Goal: Complete application form: Complete application form

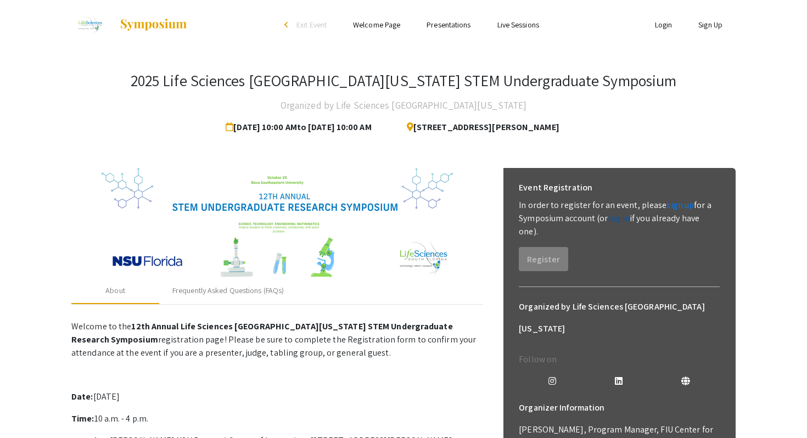
click at [620, 220] on link "log in" at bounding box center [618, 218] width 22 height 12
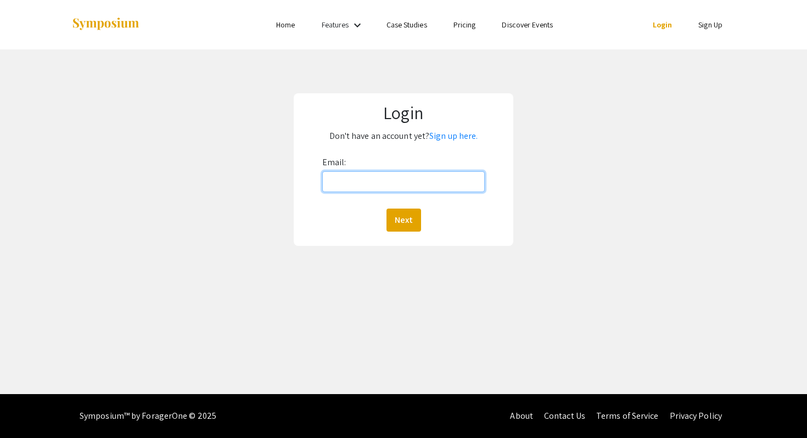
click at [391, 185] on input "Email:" at bounding box center [403, 181] width 163 height 21
type input "Ba863@mynsu.nova.edu"
click at [406, 221] on button "Next" at bounding box center [403, 220] width 35 height 23
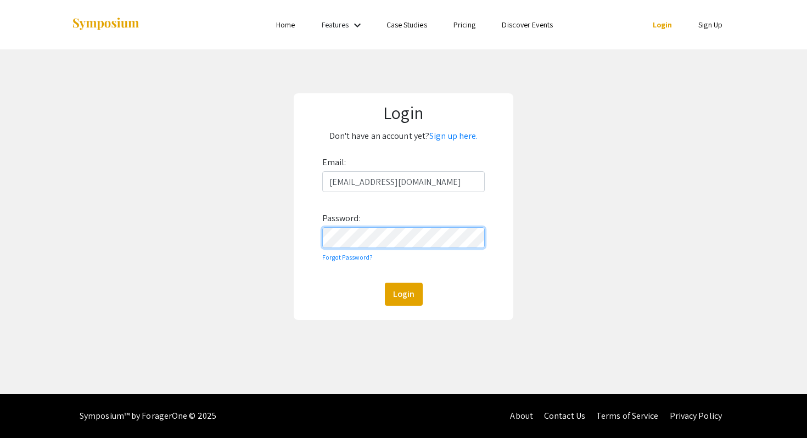
click at [385, 283] on button "Login" at bounding box center [404, 294] width 38 height 23
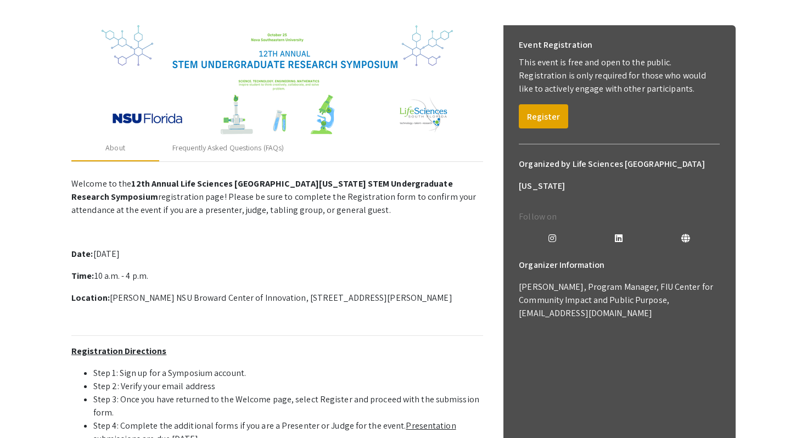
scroll to position [142, 0]
click at [550, 119] on button "Register" at bounding box center [543, 117] width 49 height 24
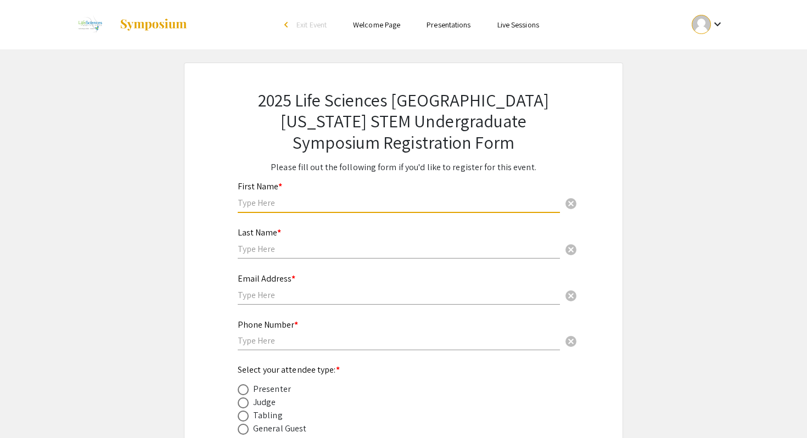
click at [258, 205] on input "text" at bounding box center [399, 203] width 322 height 12
type input "Bandar"
type input "Almalki"
type input "4074373853"
click at [284, 296] on input "text" at bounding box center [399, 295] width 322 height 12
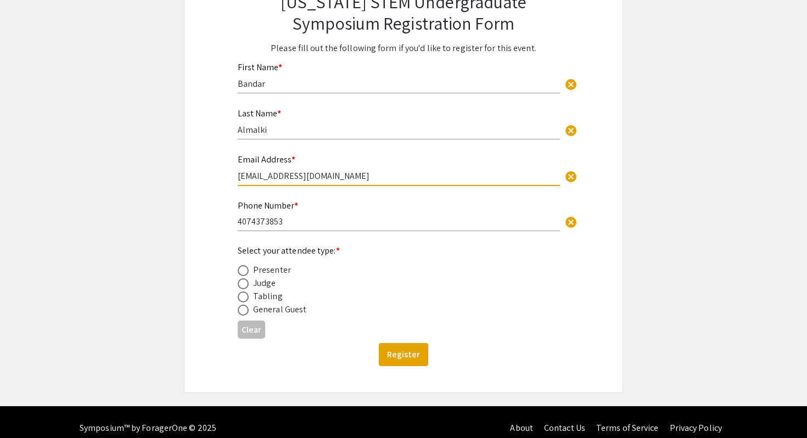
scroll to position [132, 0]
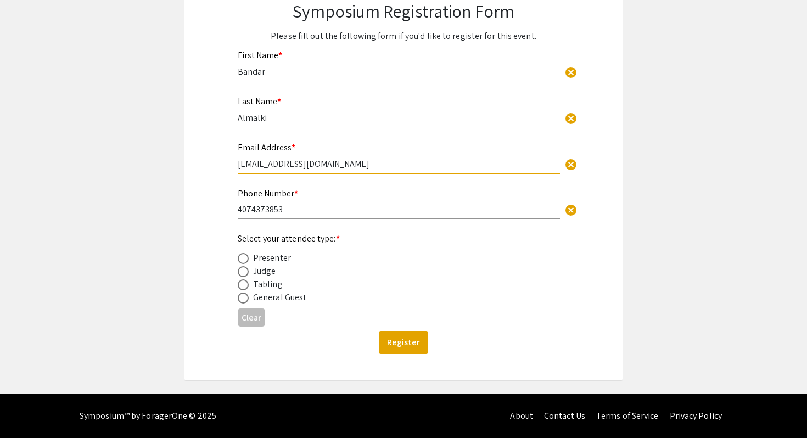
type input "Ba863@mynsu.nova.edu"
click at [243, 272] on span at bounding box center [243, 271] width 11 height 11
click at [243, 272] on input "radio" at bounding box center [243, 271] width 11 height 11
radio input "true"
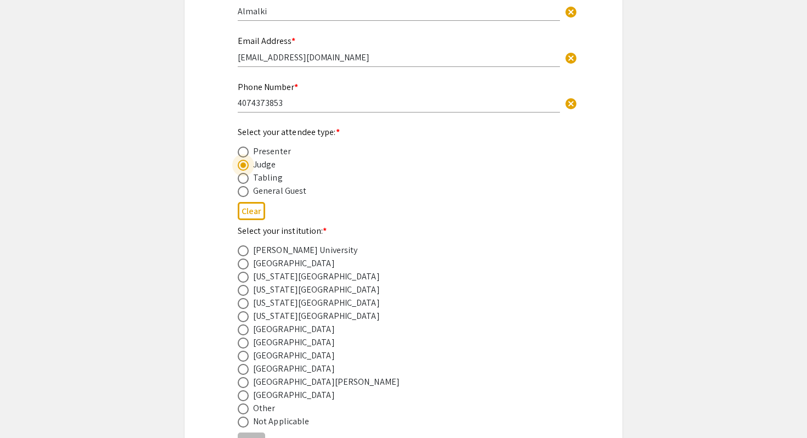
scroll to position [258, 0]
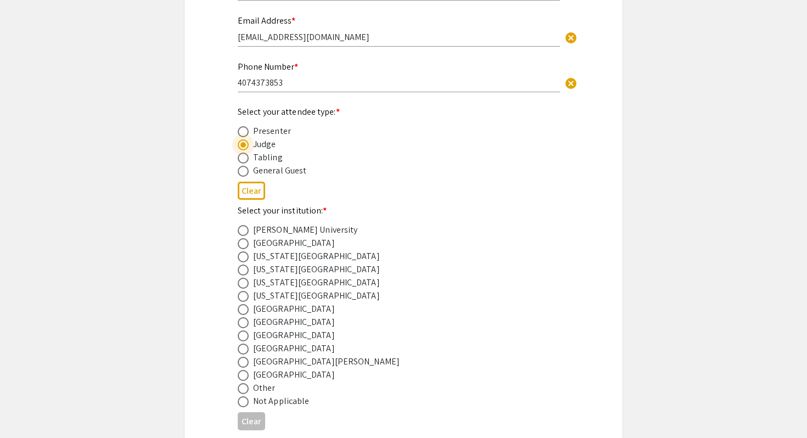
click at [242, 337] on span at bounding box center [243, 335] width 11 height 11
click at [242, 337] on input "radio" at bounding box center [243, 335] width 11 height 11
radio input "true"
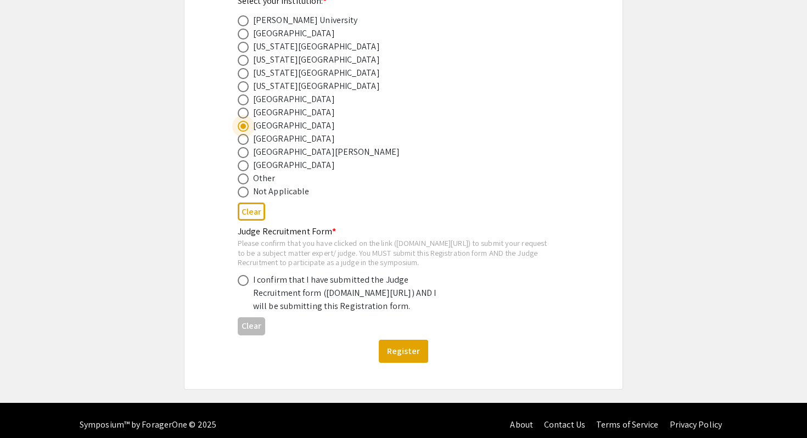
scroll to position [515, 0]
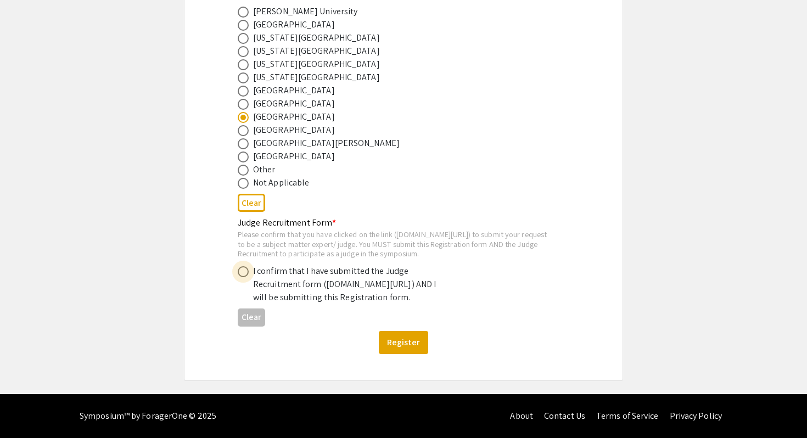
click at [245, 266] on span at bounding box center [243, 271] width 11 height 11
click at [245, 266] on input "radio" at bounding box center [243, 271] width 11 height 11
radio input "true"
click at [408, 345] on button "Register" at bounding box center [403, 342] width 49 height 23
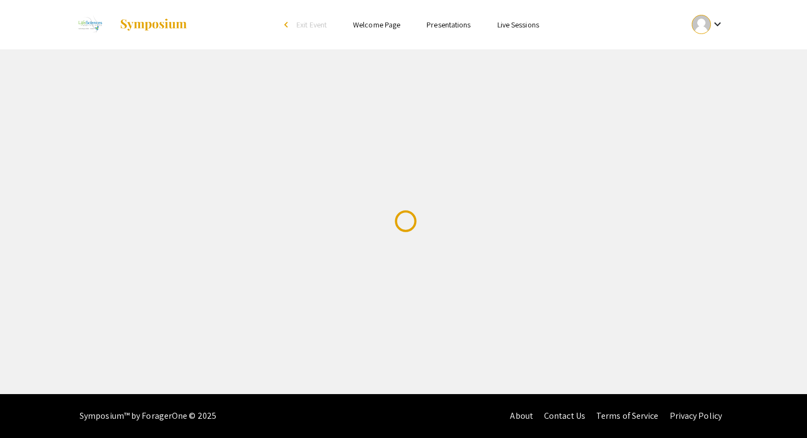
scroll to position [0, 0]
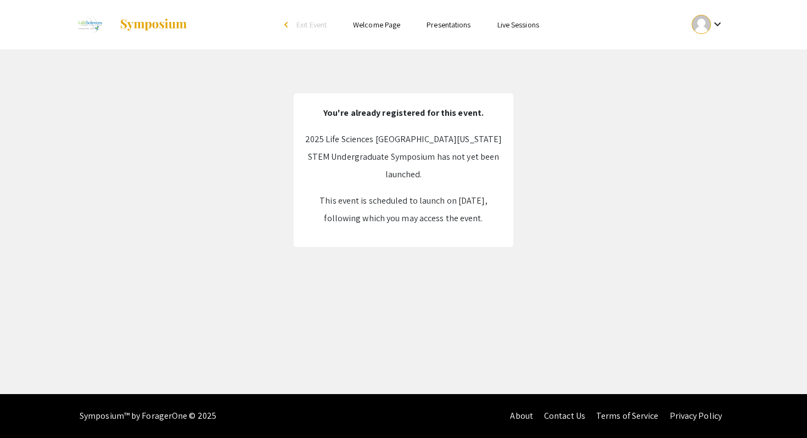
click at [139, 27] on img at bounding box center [153, 24] width 69 height 13
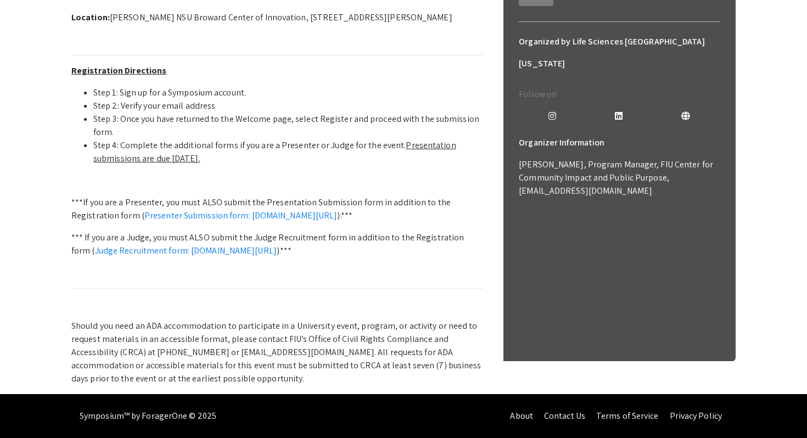
scroll to position [436, 0]
drag, startPoint x: 251, startPoint y: 225, endPoint x: 340, endPoint y: 223, distance: 89.5
click at [341, 231] on p "*** If you are a Judge, you must ALSO submit the Judge Recruitment form in addi…" at bounding box center [277, 244] width 412 height 26
copy p "Judge Recruitment form"
click at [341, 262] on p "Welcome to the 12th Annual Life Sciences [GEOGRAPHIC_DATA][US_STATE] STEM Under…" at bounding box center [277, 138] width 412 height 493
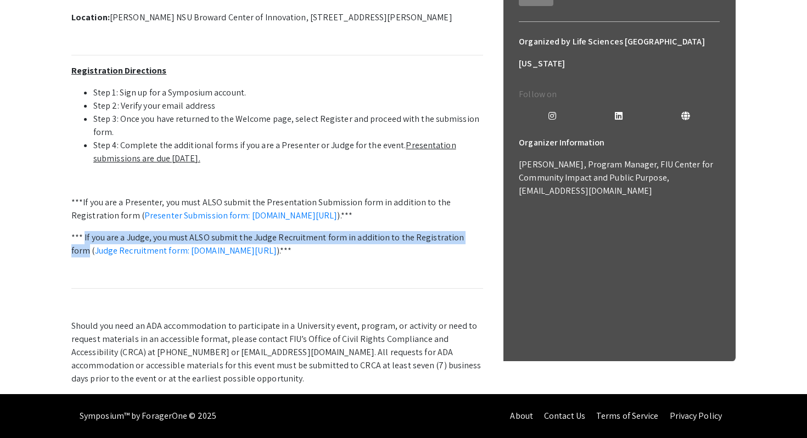
drag, startPoint x: 85, startPoint y: 224, endPoint x: 478, endPoint y: 226, distance: 393.5
click at [478, 231] on p "*** If you are a Judge, you must ALSO submit the Judge Recruitment form in addi…" at bounding box center [277, 244] width 412 height 26
copy p "If you are a Judge, you must ALSO submit the Judge Recruitment form in addition…"
click at [277, 245] on link "Judge Recruitment form: [DOMAIN_NAME][URL]" at bounding box center [186, 251] width 182 height 12
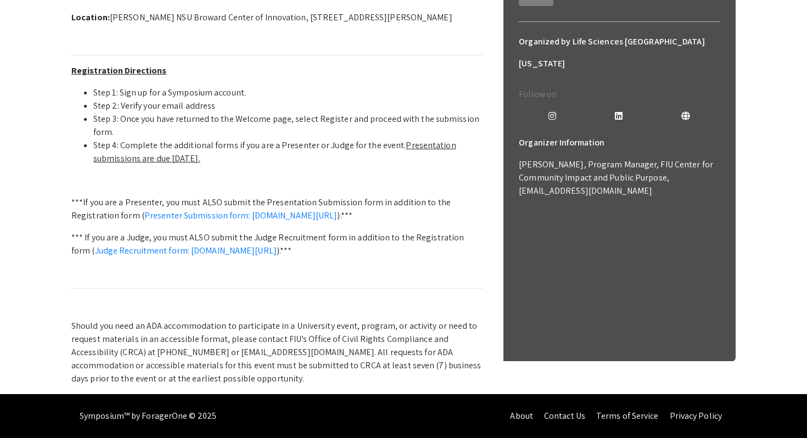
click at [336, 294] on p "Welcome to the 12th Annual Life Sciences [GEOGRAPHIC_DATA][US_STATE] STEM Under…" at bounding box center [277, 138] width 412 height 493
click at [207, 152] on p "Welcome to the 12th Annual Life Sciences [GEOGRAPHIC_DATA][US_STATE] STEM Under…" at bounding box center [277, 138] width 412 height 493
click at [202, 155] on p "Welcome to the 12th Annual Life Sciences [GEOGRAPHIC_DATA][US_STATE] STEM Under…" at bounding box center [277, 138] width 412 height 493
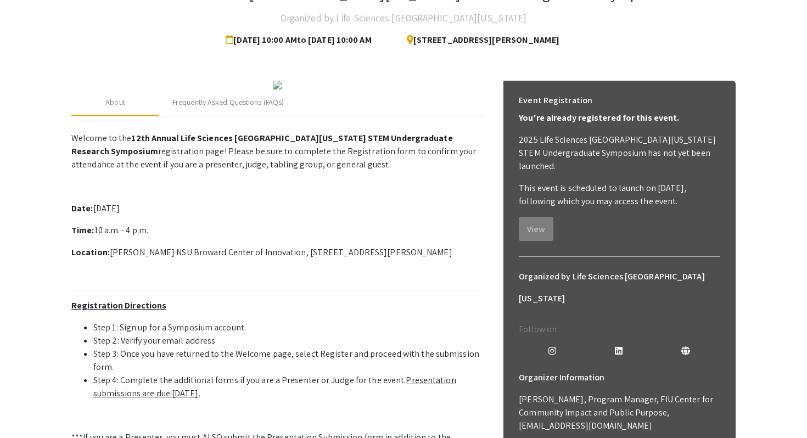
scroll to position [0, 0]
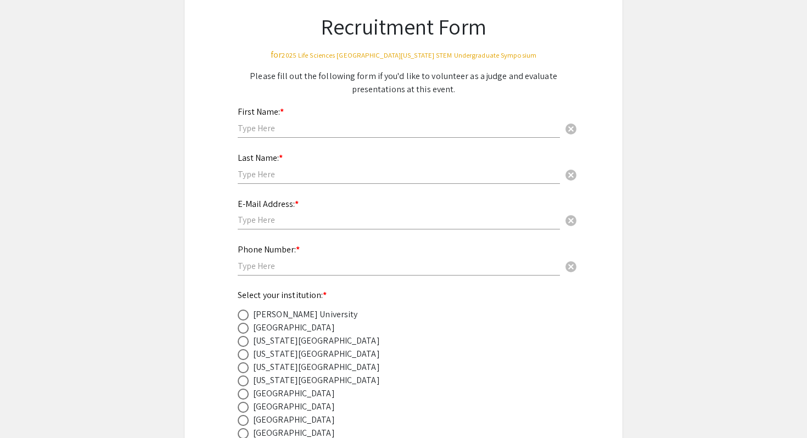
scroll to position [77, 0]
click at [262, 132] on input "text" at bounding box center [399, 128] width 322 height 12
type input "Bandar"
type input "Almalki"
type input "4074373853"
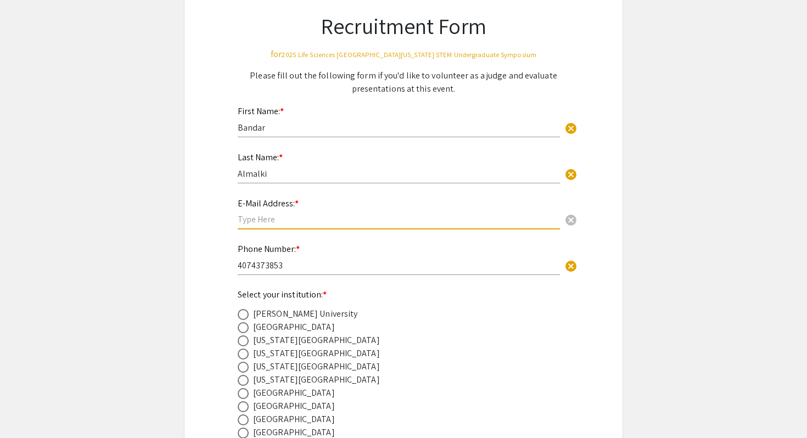
click at [273, 225] on input "text" at bounding box center [399, 219] width 322 height 12
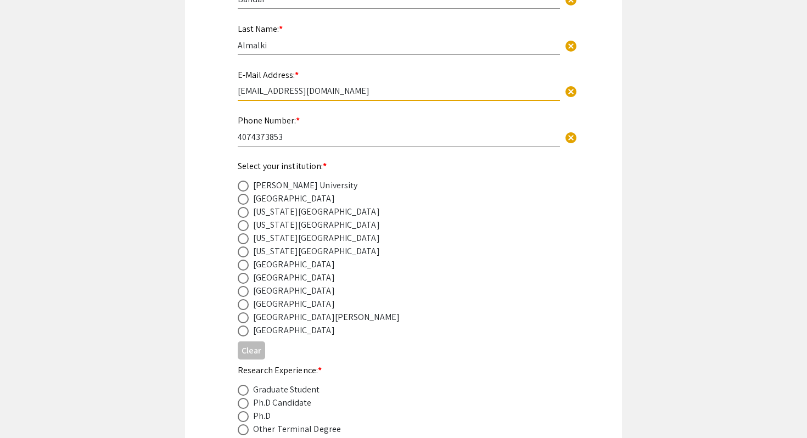
scroll to position [307, 0]
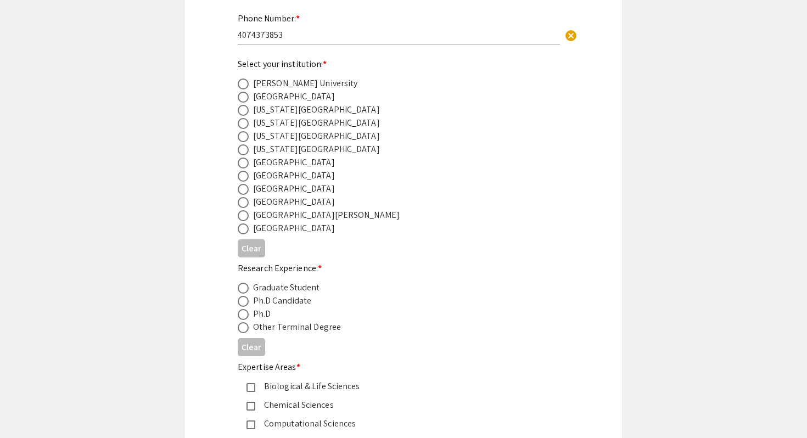
type input "Ba863@mynsu.nova.edu"
click at [246, 193] on span at bounding box center [243, 189] width 11 height 11
click at [246, 193] on input "radio" at bounding box center [243, 189] width 11 height 11
radio input "true"
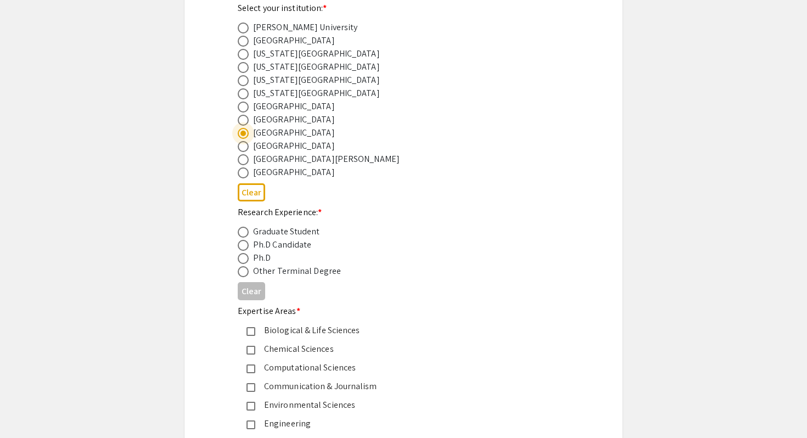
scroll to position [364, 0]
click at [240, 235] on span at bounding box center [243, 231] width 11 height 11
click at [240, 235] on input "radio" at bounding box center [243, 231] width 11 height 11
radio input "true"
click at [247, 246] on span at bounding box center [243, 244] width 11 height 11
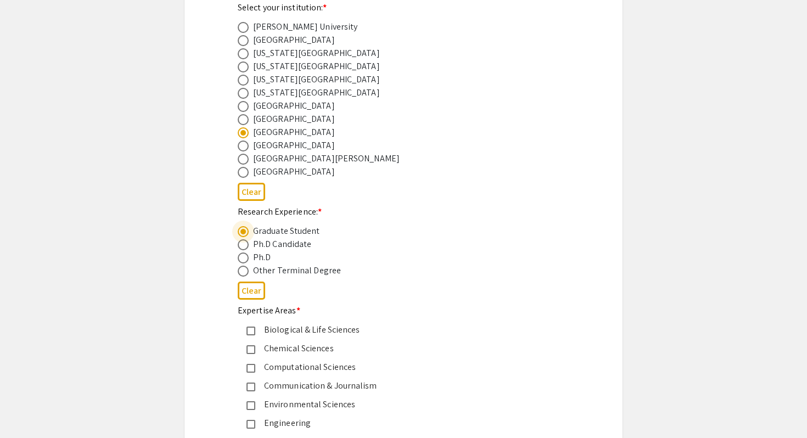
click at [247, 246] on input "radio" at bounding box center [243, 244] width 11 height 11
radio input "true"
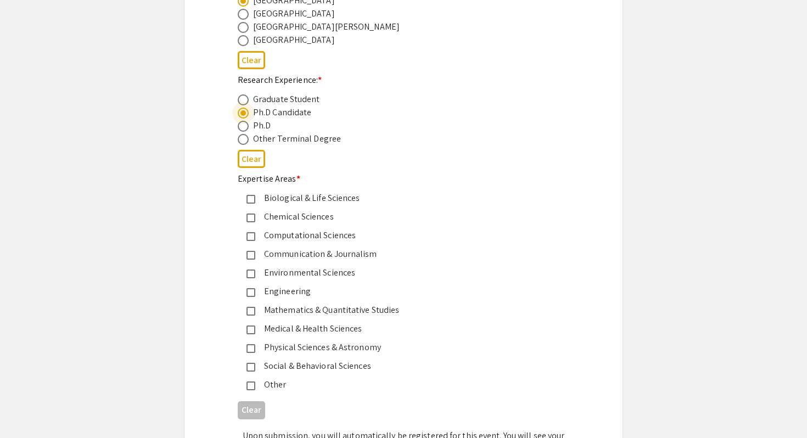
scroll to position [497, 0]
click at [312, 193] on div "Biological & Life Sciences" at bounding box center [399, 196] width 288 height 13
click at [305, 327] on div "Medical & Health Sciences" at bounding box center [399, 326] width 288 height 13
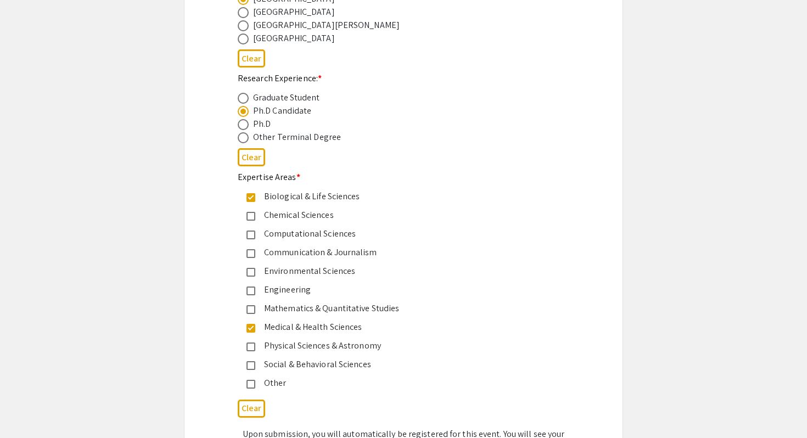
click at [319, 202] on div "Biological & Life Sciences" at bounding box center [399, 196] width 288 height 13
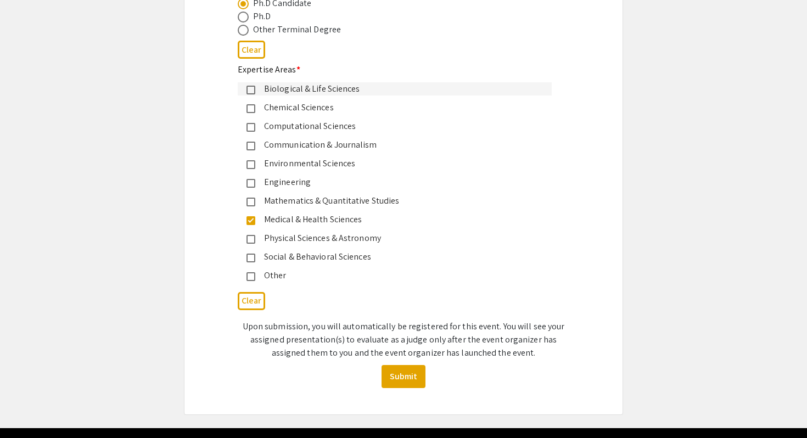
scroll to position [603, 0]
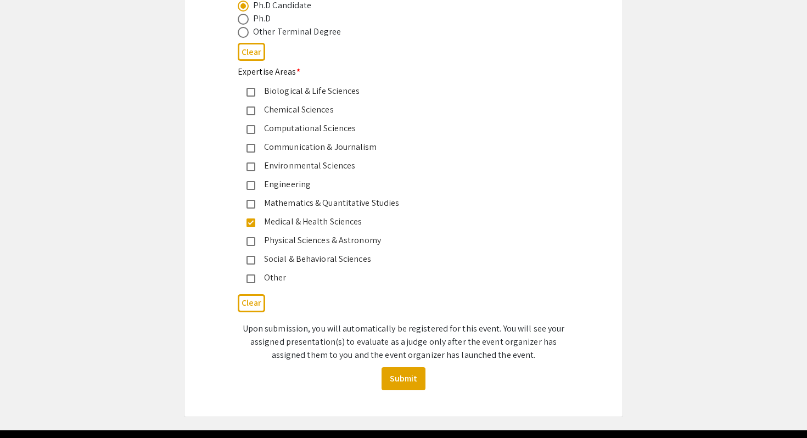
click at [315, 97] on div "Biological & Life Sciences" at bounding box center [399, 91] width 288 height 13
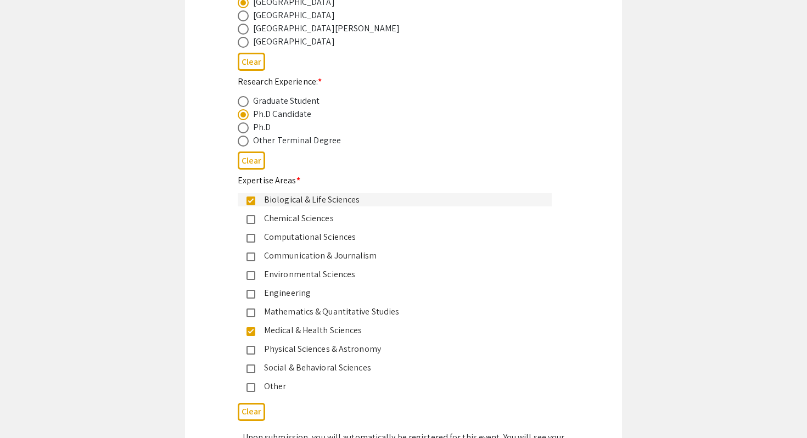
scroll to position [641, 0]
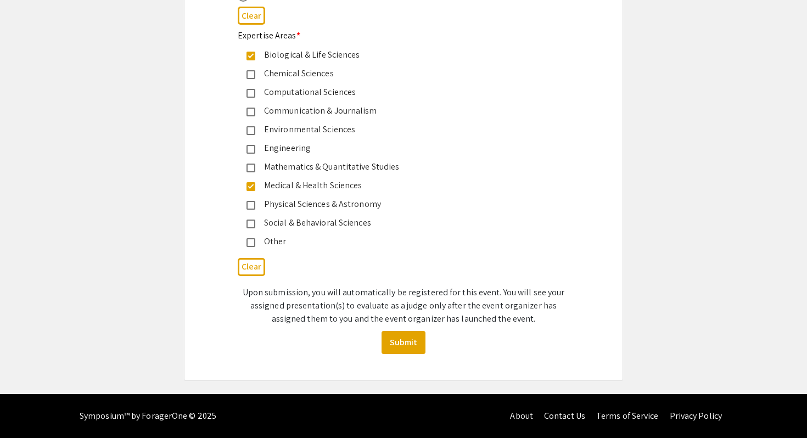
click at [249, 56] on mat-pseudo-checkbox at bounding box center [250, 56] width 9 height 9
click at [252, 53] on mat-pseudo-checkbox at bounding box center [250, 56] width 9 height 9
click at [252, 240] on mat-pseudo-checkbox at bounding box center [250, 242] width 9 height 9
click at [415, 341] on button "Submit" at bounding box center [403, 342] width 44 height 23
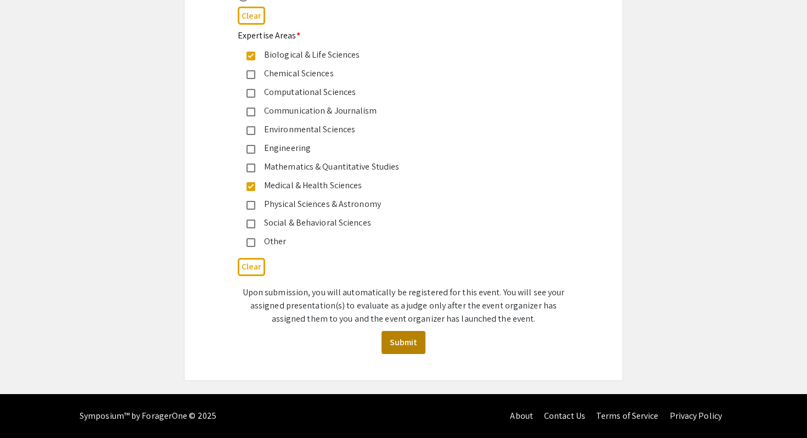
scroll to position [0, 0]
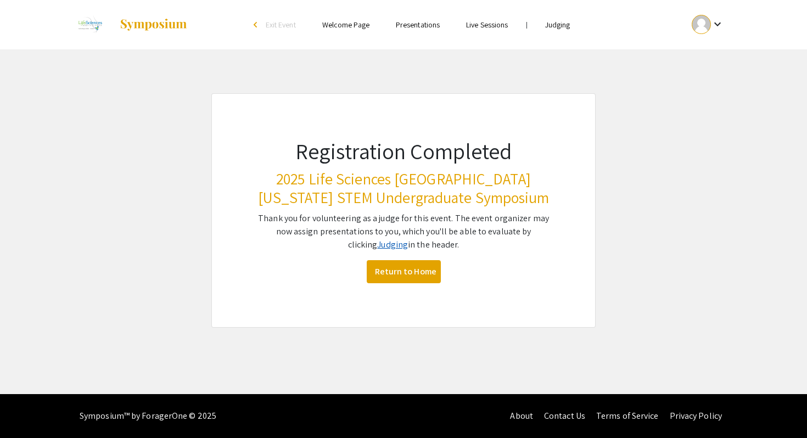
click at [381, 246] on link "Judging" at bounding box center [392, 245] width 31 height 12
